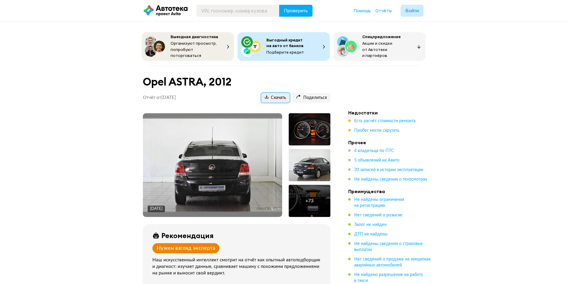
click at [283, 99] on button "Скачать" at bounding box center [276, 98] width 28 height 10
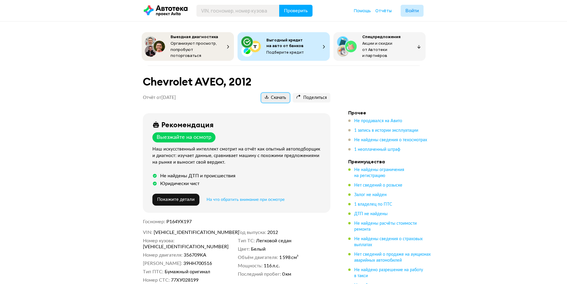
click at [279, 95] on span "Скачать" at bounding box center [275, 98] width 21 height 6
